Goal: Obtain resource: Download file/media

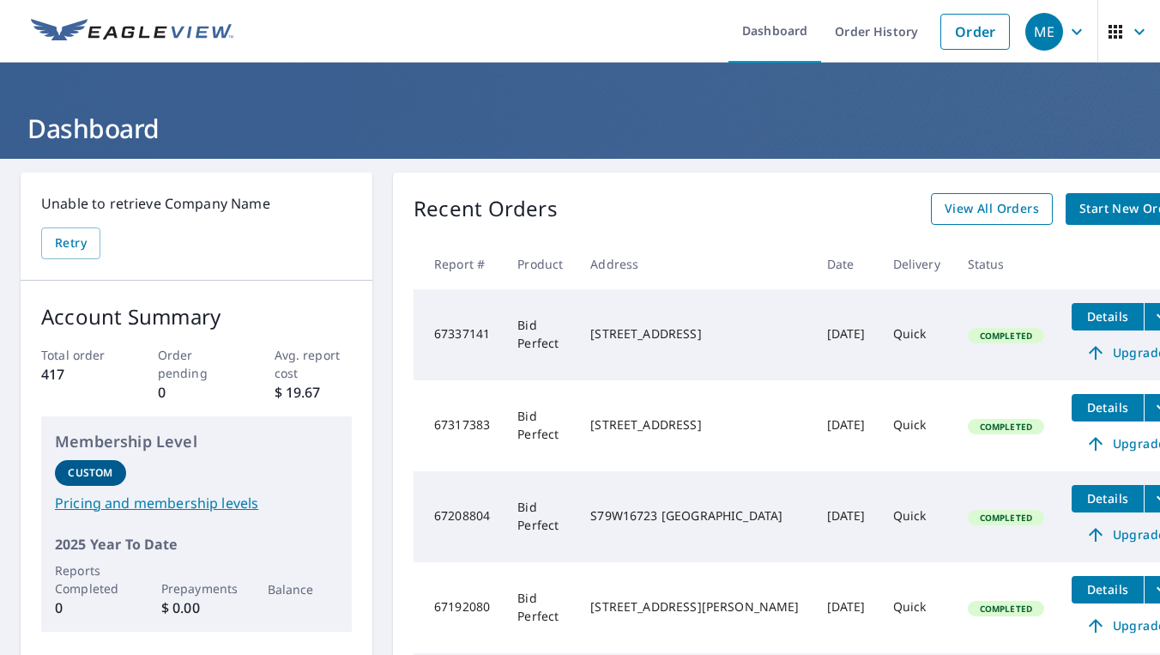
click at [944, 210] on span "View All Orders" at bounding box center [991, 208] width 94 height 21
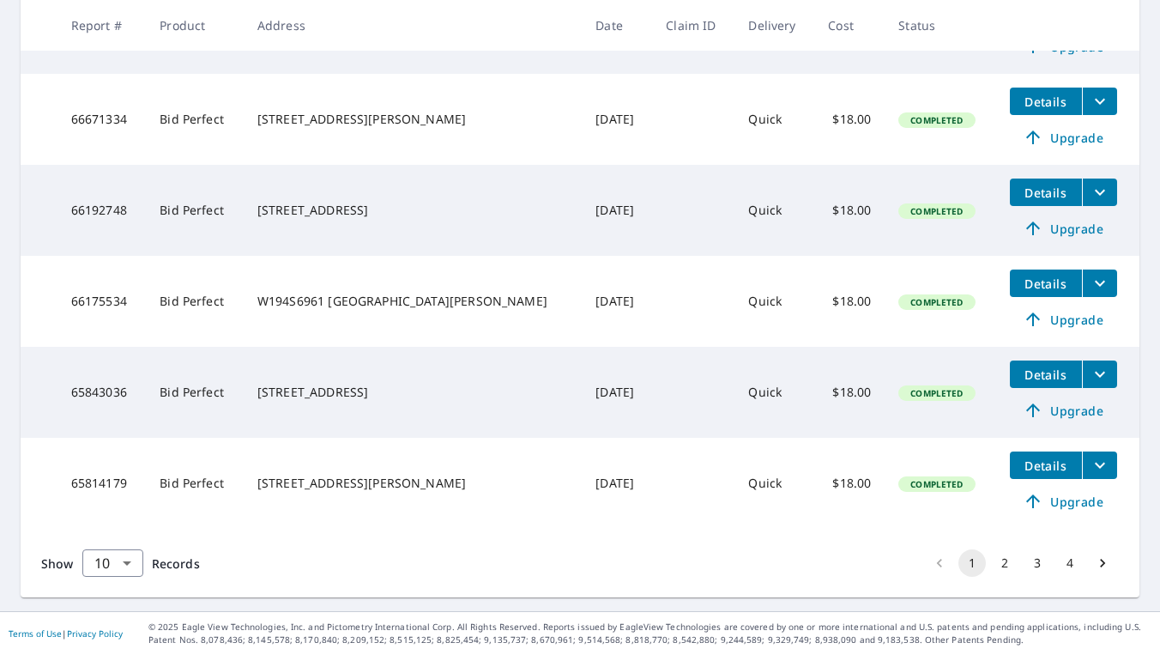
scroll to position [761, 0]
click at [1030, 462] on span "Details" at bounding box center [1045, 465] width 51 height 16
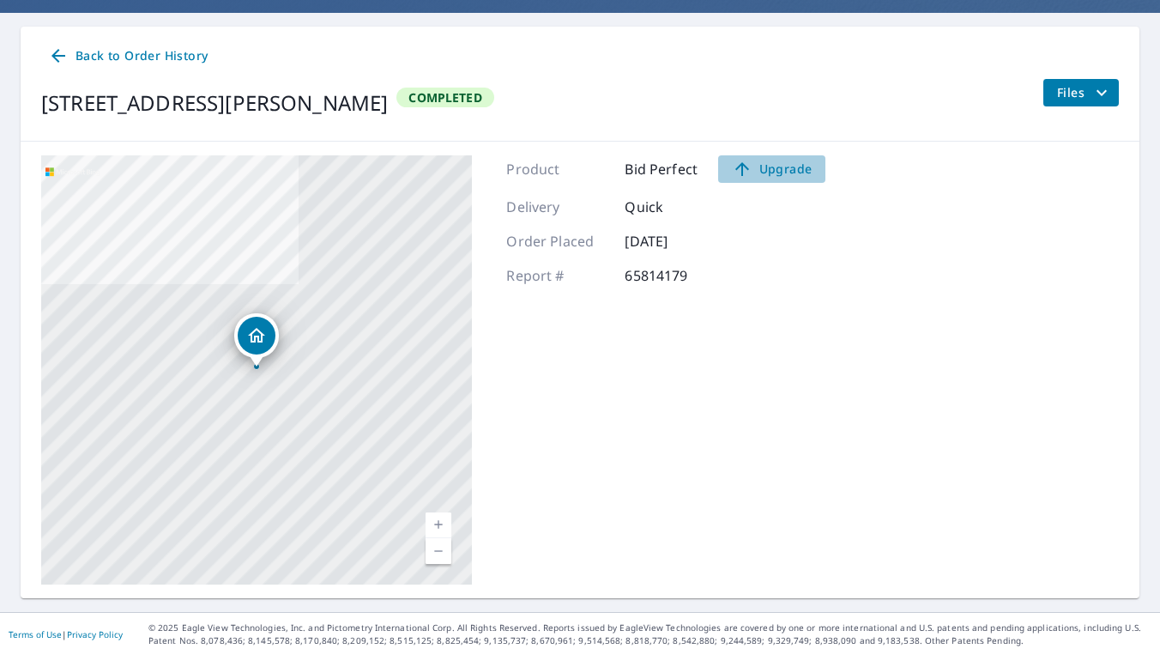
click at [769, 172] on span "Upgrade" at bounding box center [771, 169] width 87 height 21
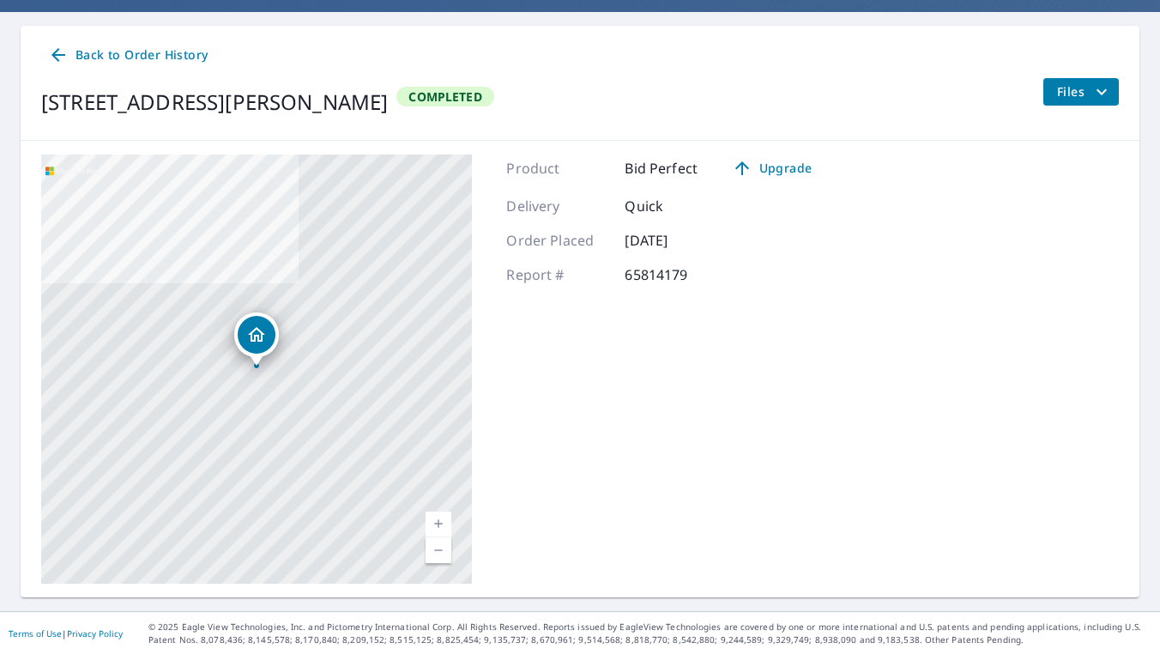
scroll to position [146, 0]
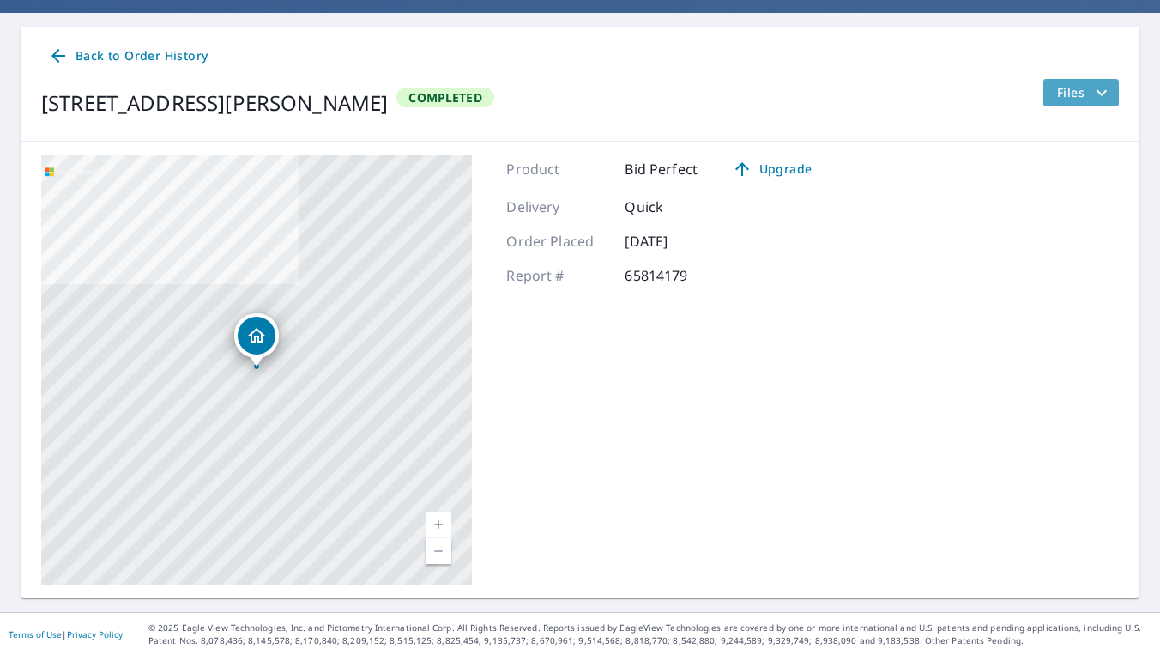
click at [1081, 94] on span "Files" at bounding box center [1084, 92] width 55 height 21
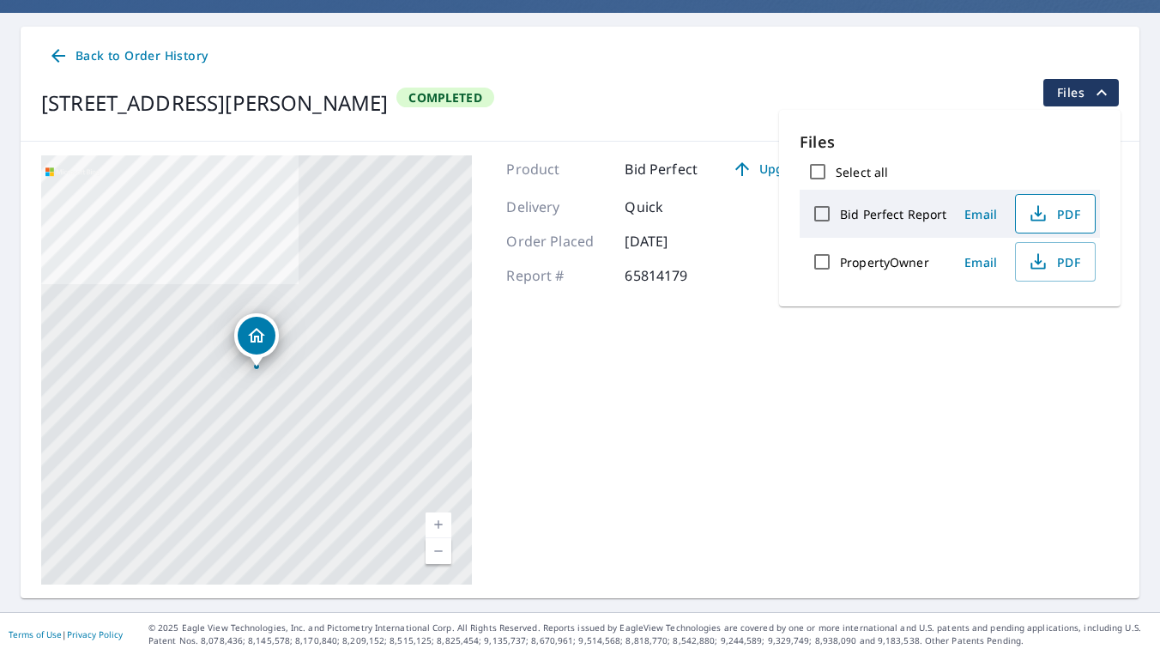
click at [1034, 215] on icon "button" at bounding box center [1038, 213] width 21 height 21
click at [1041, 259] on icon "button" at bounding box center [1038, 261] width 21 height 21
